Goal: Navigation & Orientation: Find specific page/section

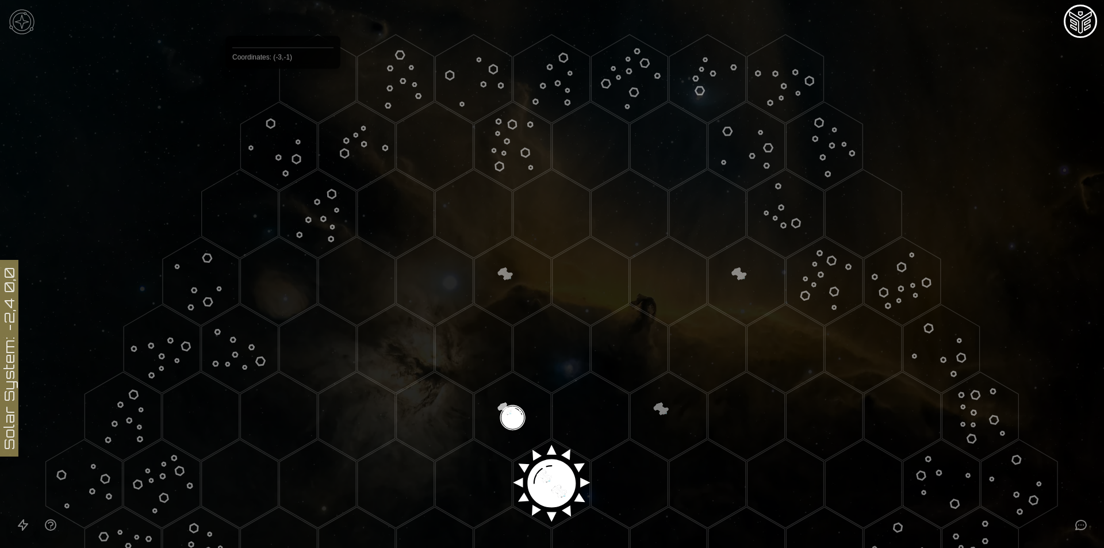
scroll to position [412, 0]
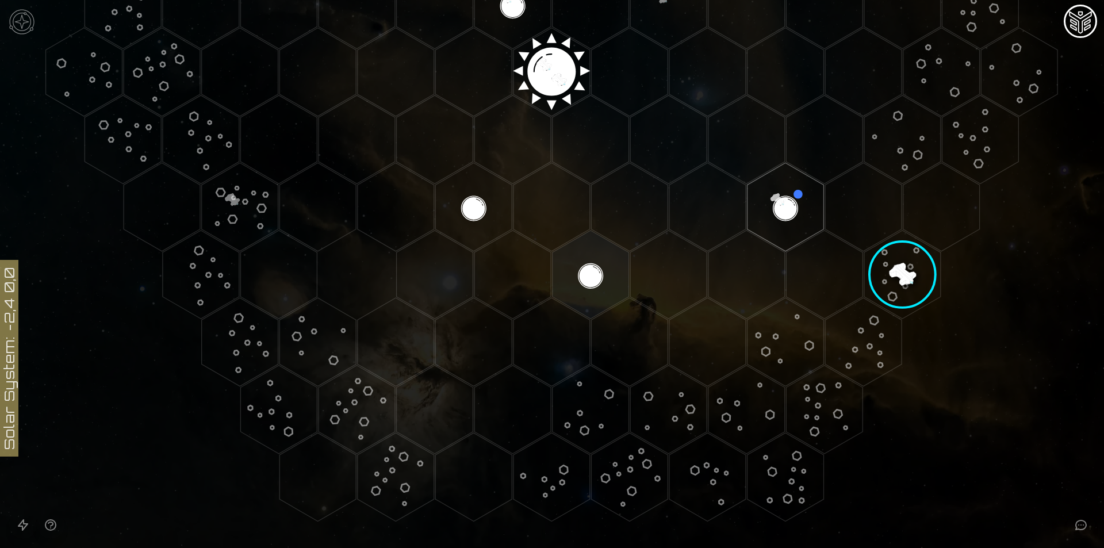
click at [904, 258] on image at bounding box center [902, 275] width 110 height 110
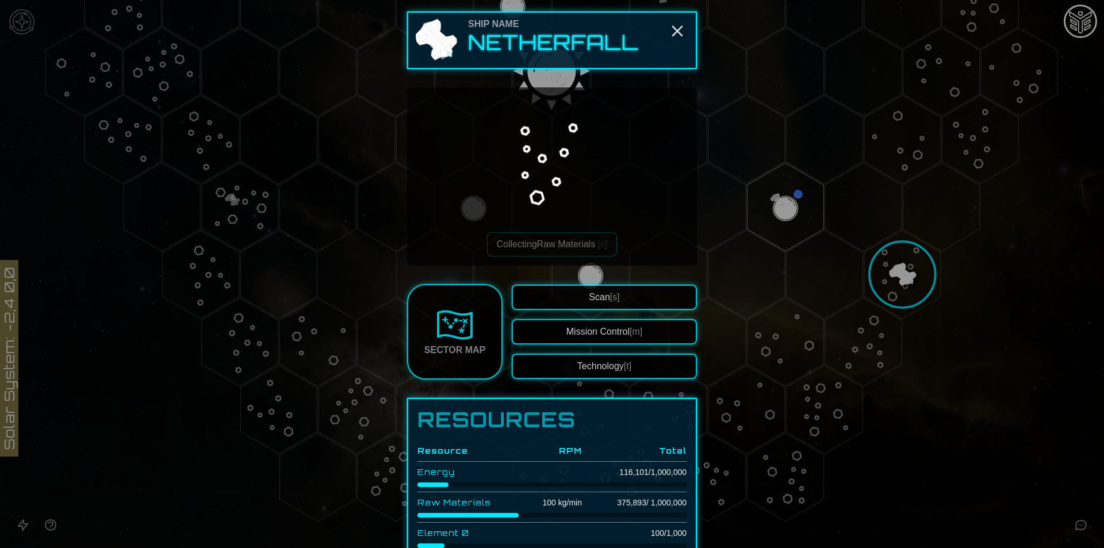
click at [904, 258] on div at bounding box center [552, 274] width 1104 height 548
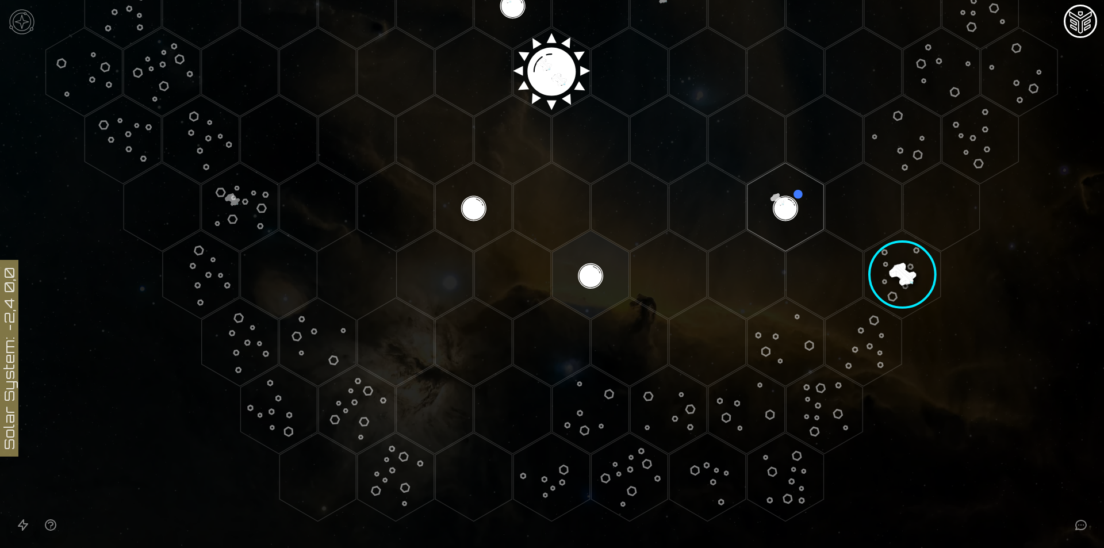
click at [908, 256] on image at bounding box center [902, 275] width 110 height 110
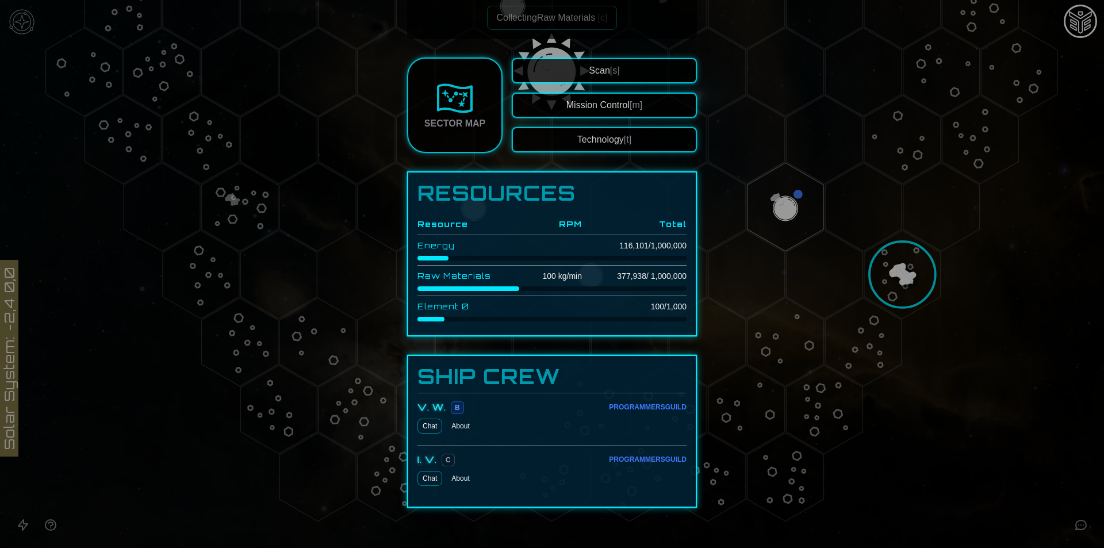
scroll to position [244, 0]
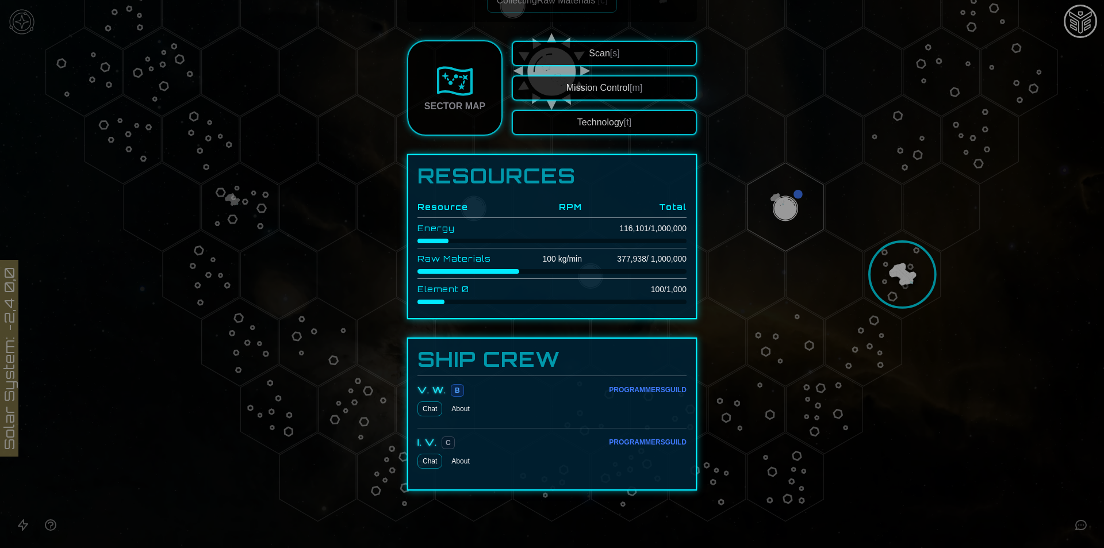
click at [937, 299] on div at bounding box center [552, 274] width 1104 height 548
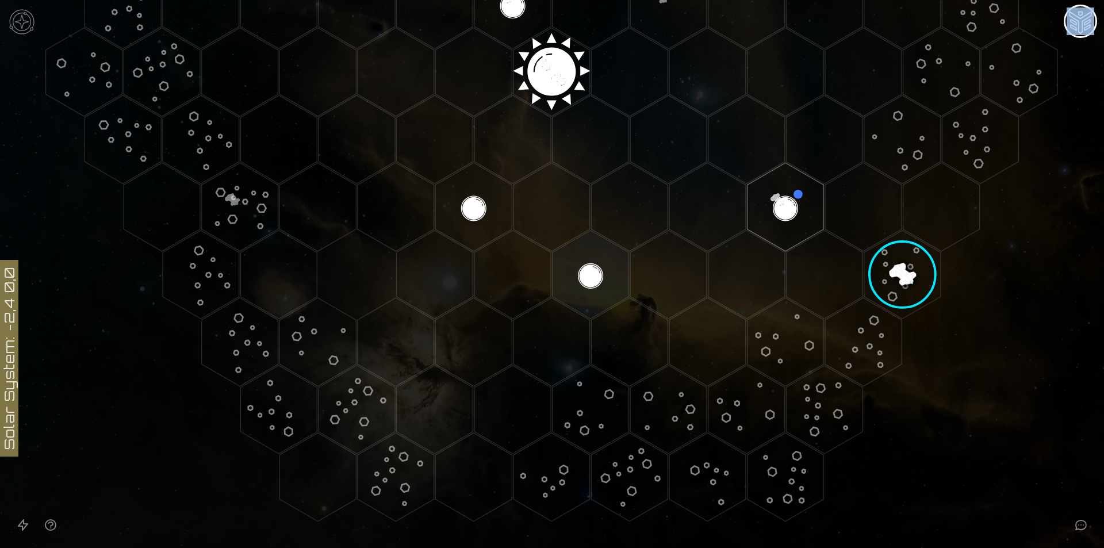
click at [938, 299] on image at bounding box center [902, 275] width 110 height 110
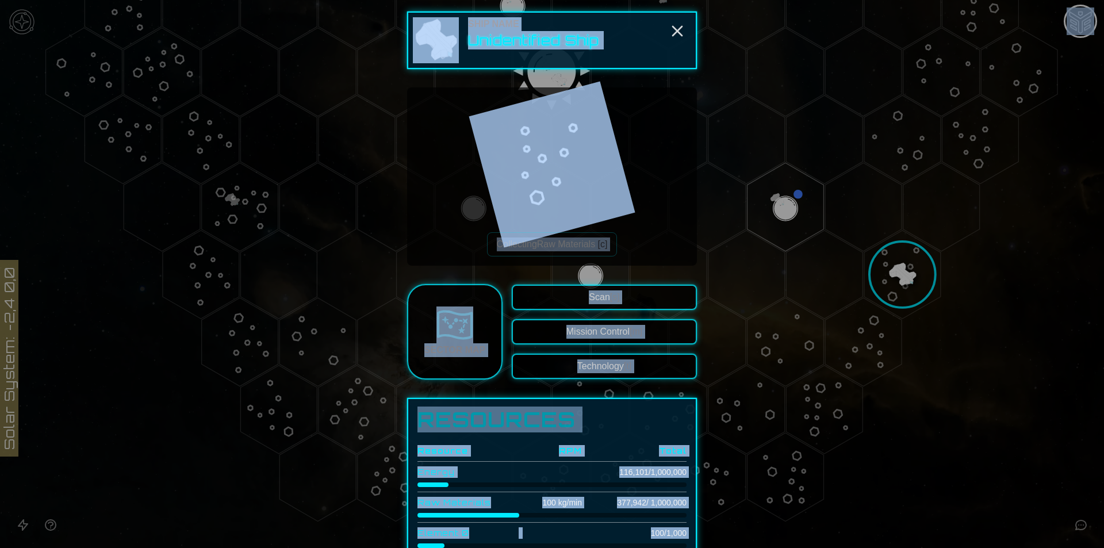
click at [1041, 205] on div at bounding box center [552, 274] width 1104 height 548
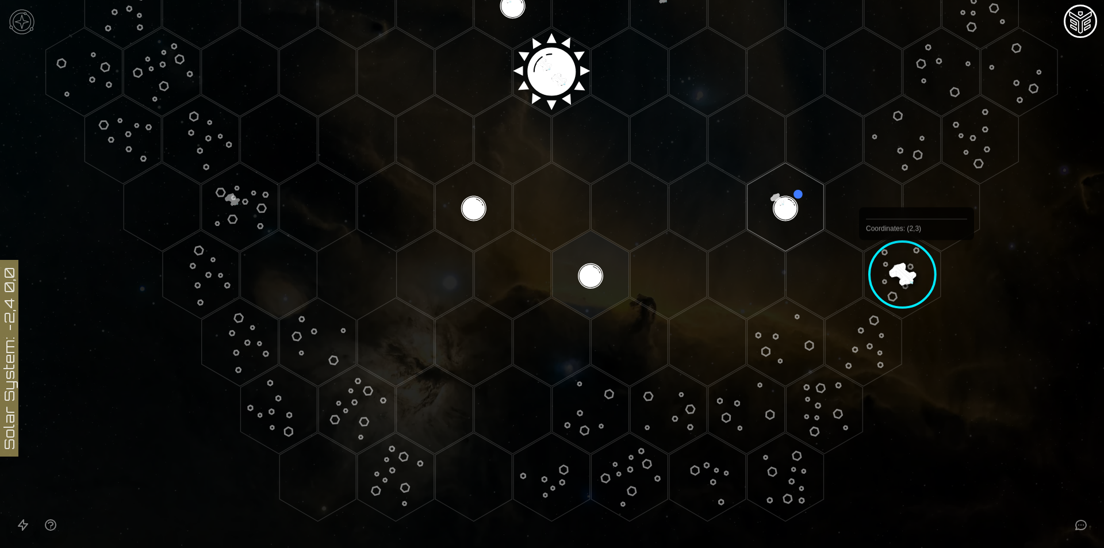
click at [916, 266] on image at bounding box center [902, 275] width 110 height 110
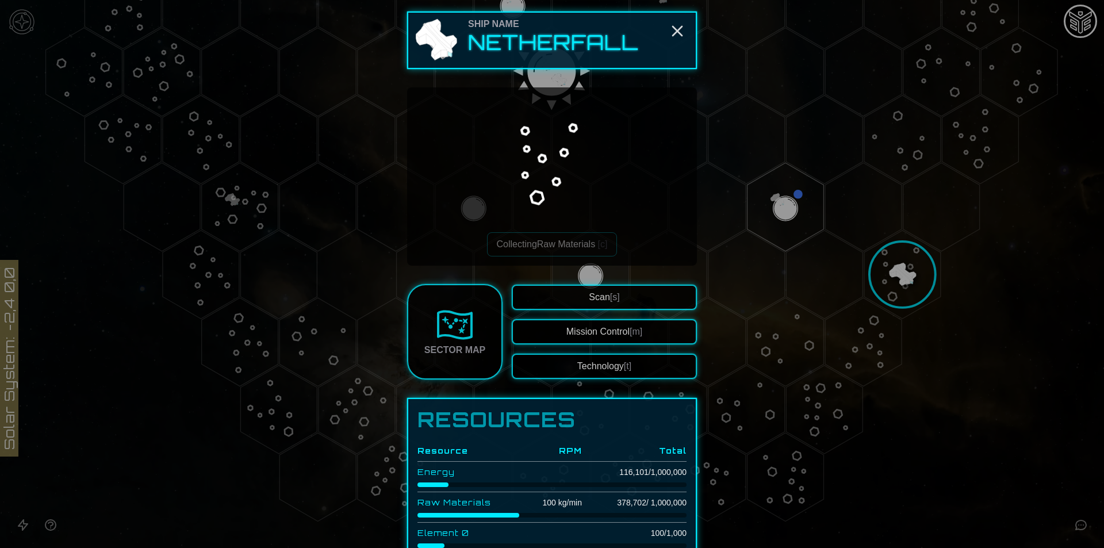
click at [616, 367] on button "Technology [t]" at bounding box center [604, 366] width 185 height 25
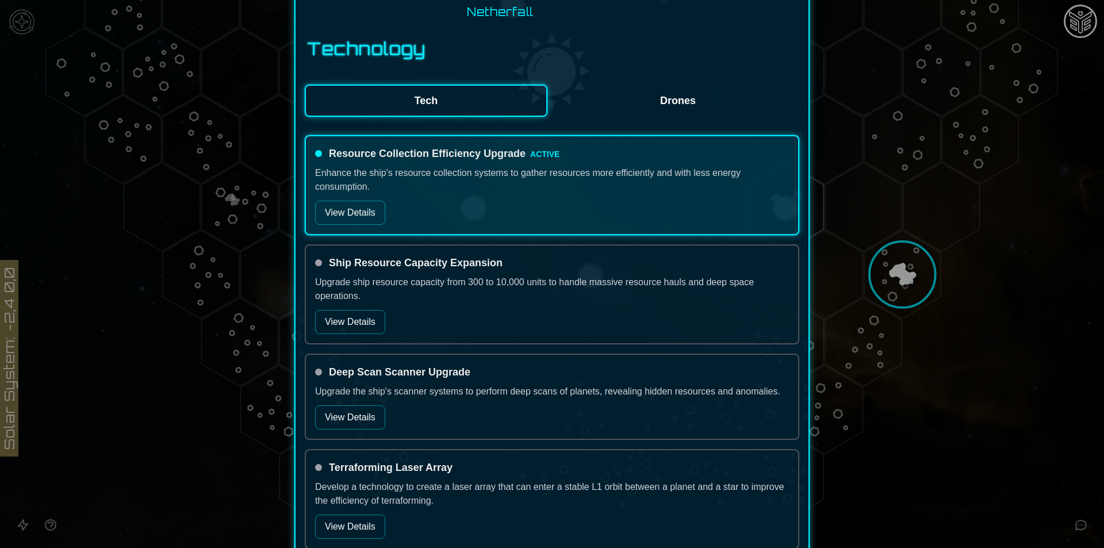
scroll to position [172, 0]
